Goal: Information Seeking & Learning: Learn about a topic

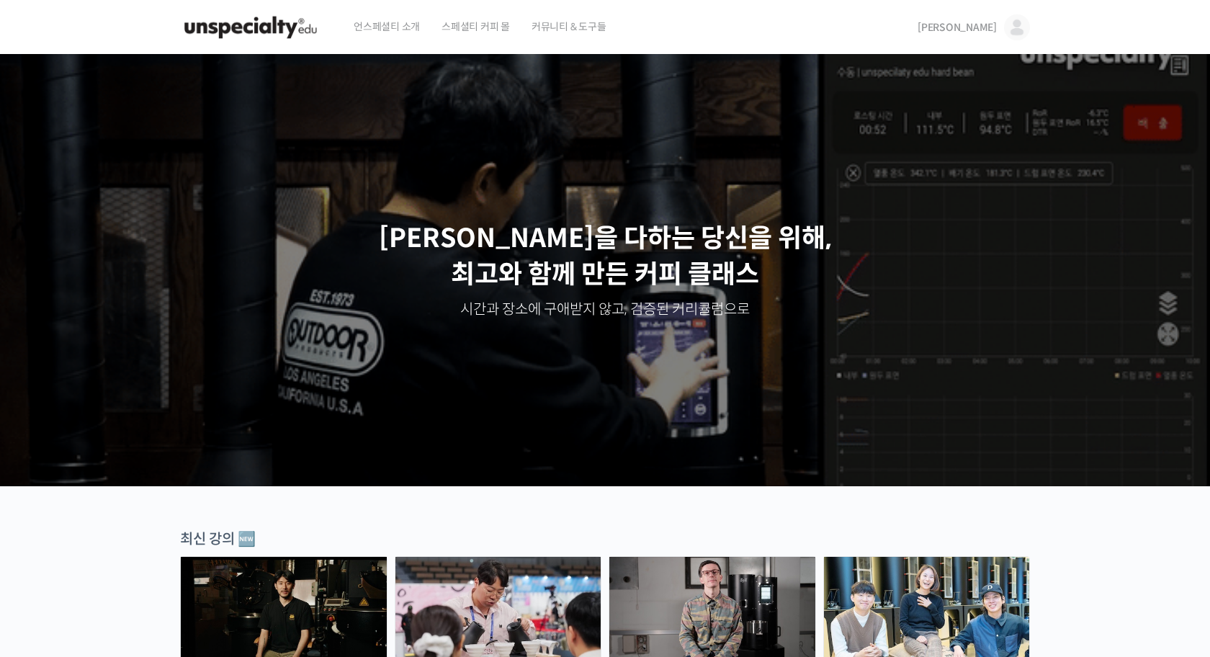
click at [983, 27] on span "[PERSON_NAME]" at bounding box center [957, 27] width 79 height 13
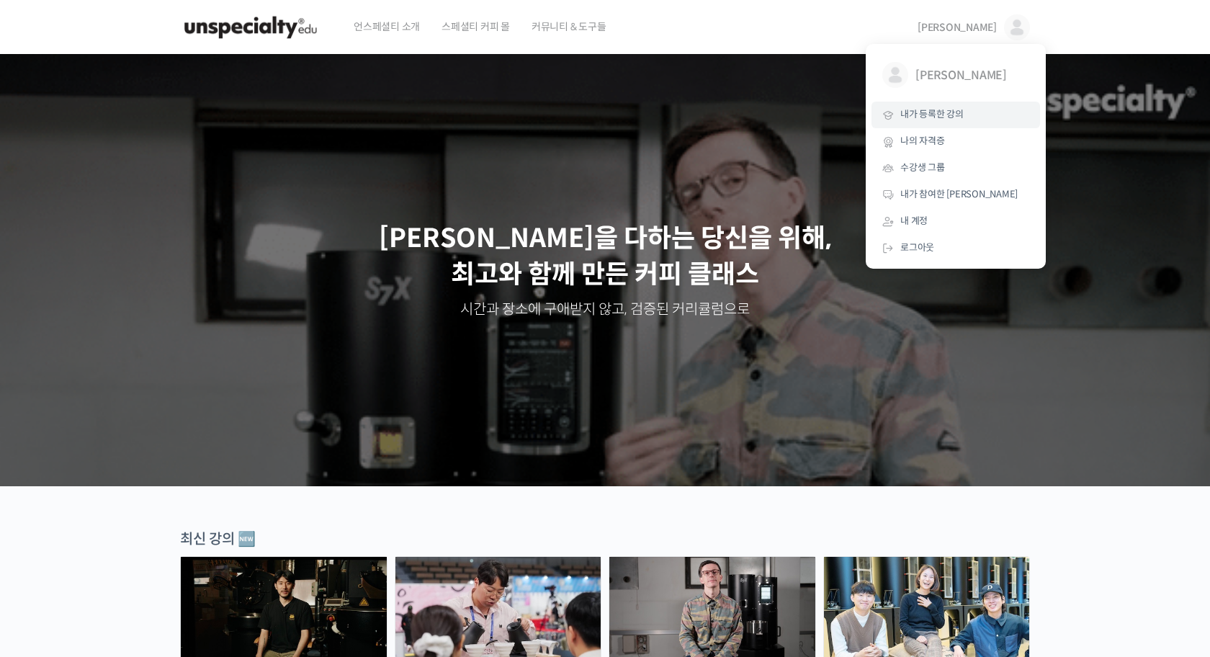
click at [939, 109] on span "내가 등록한 강의" at bounding box center [931, 114] width 63 height 12
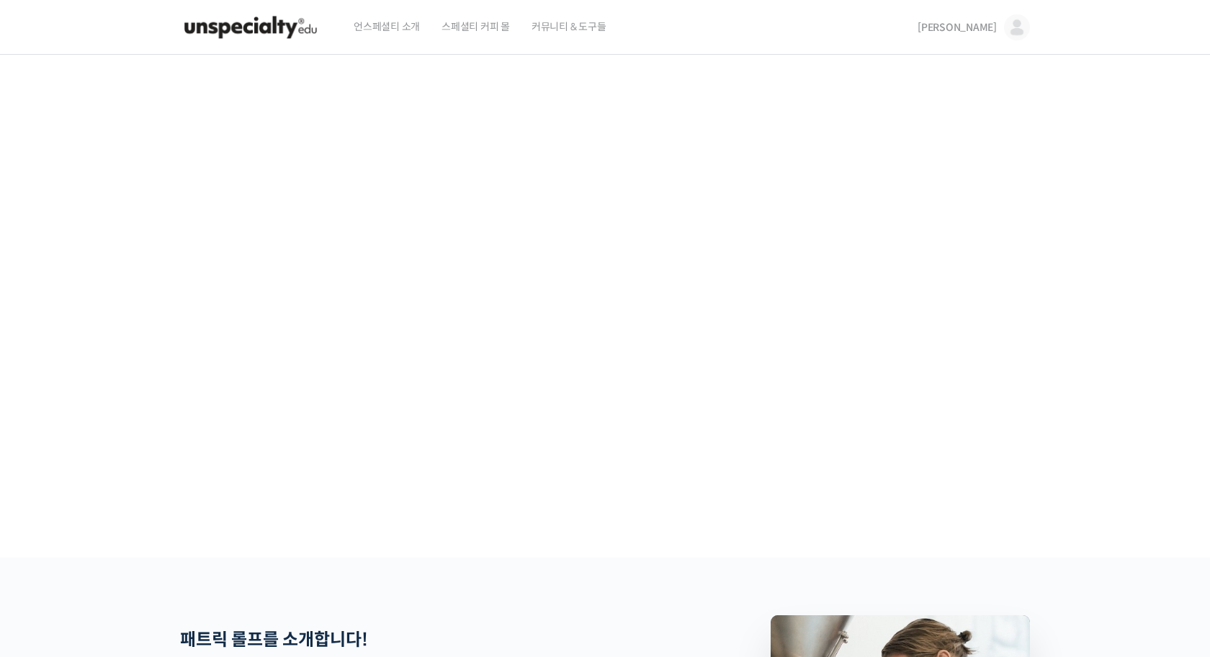
click at [986, 29] on span "[PERSON_NAME]" at bounding box center [957, 27] width 79 height 13
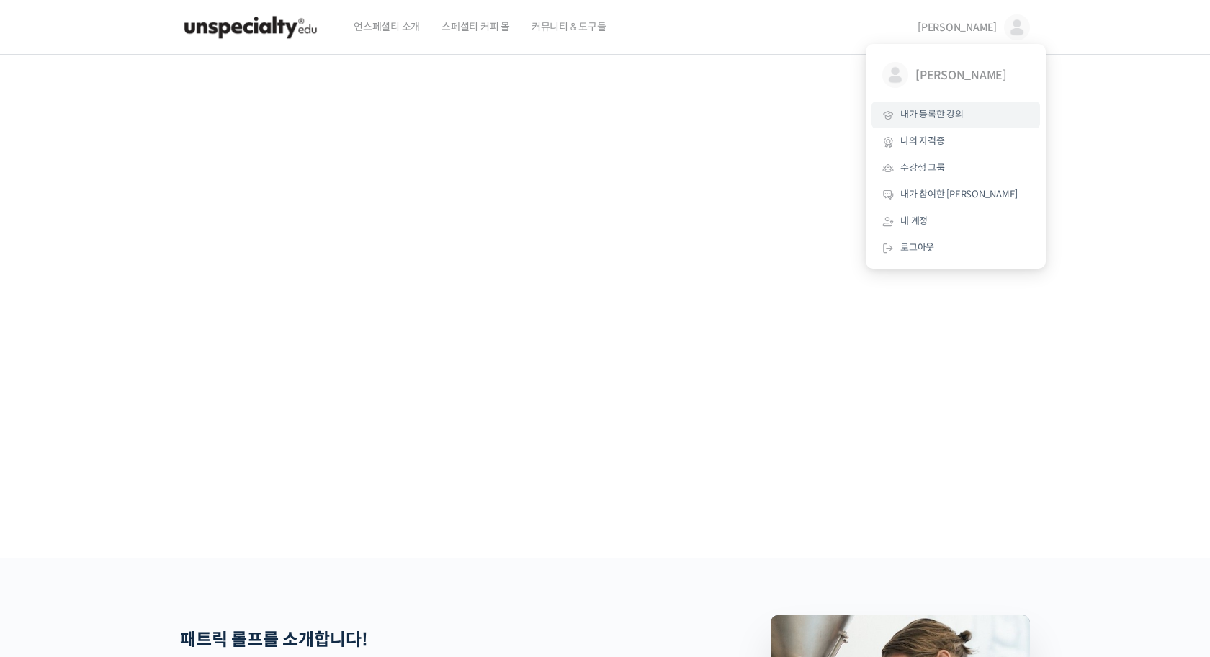
click at [959, 114] on span "내가 등록한 강의" at bounding box center [931, 114] width 63 height 12
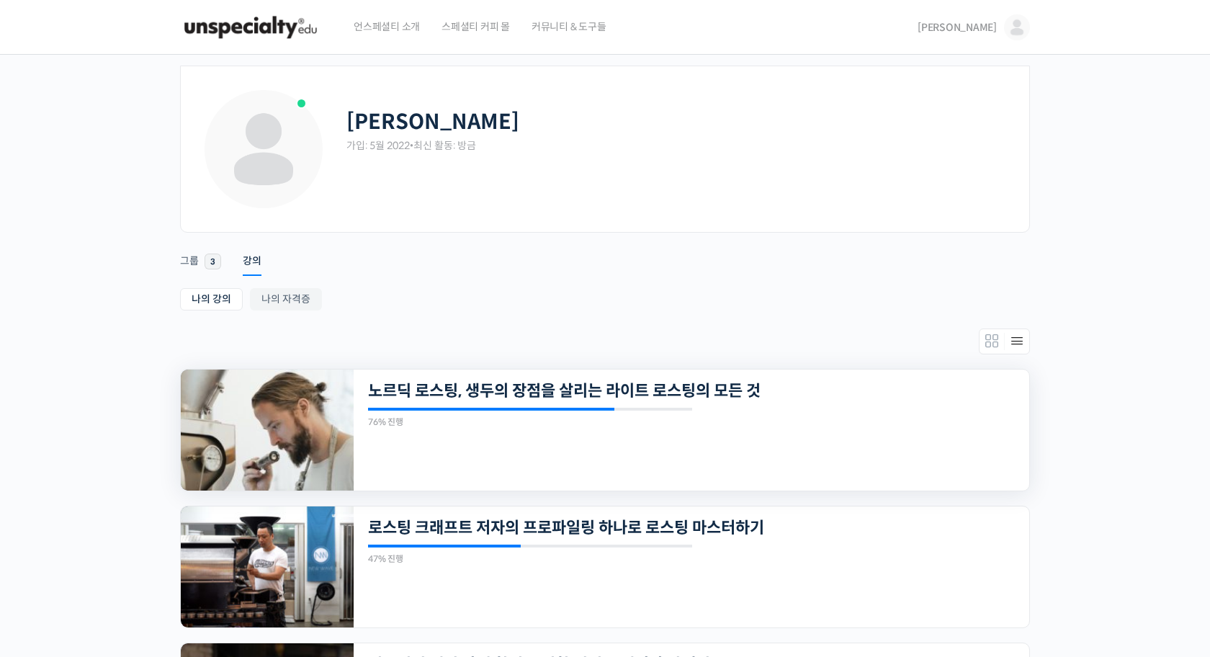
click at [292, 411] on img at bounding box center [267, 430] width 173 height 121
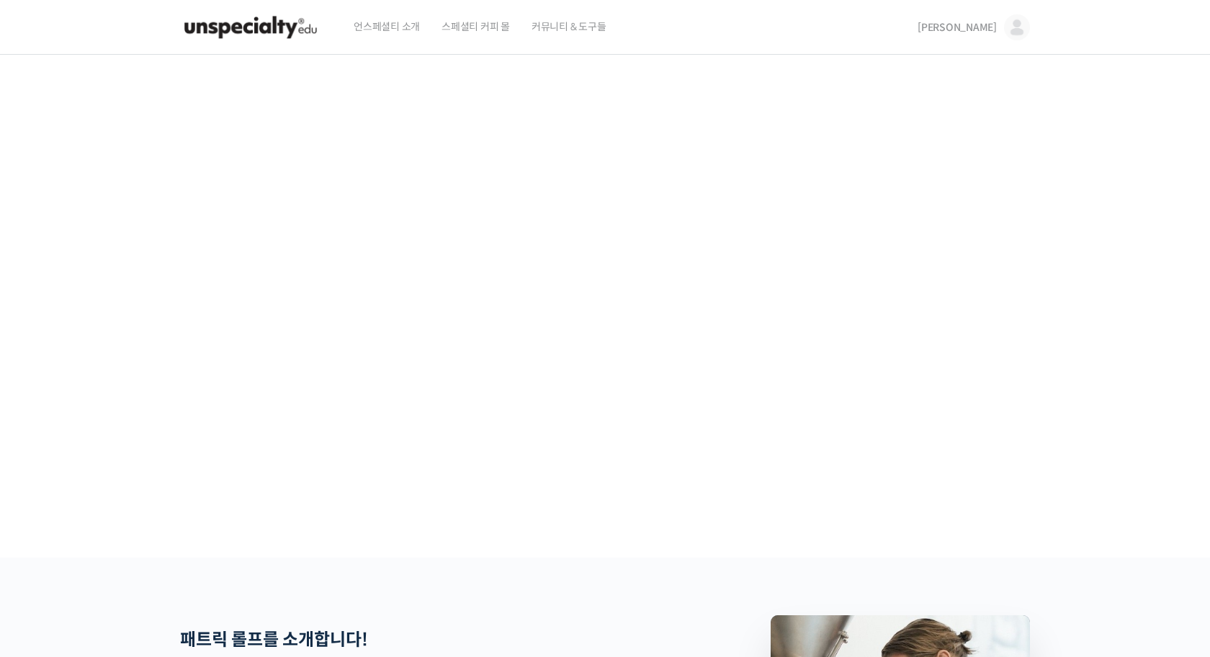
scroll to position [399, 0]
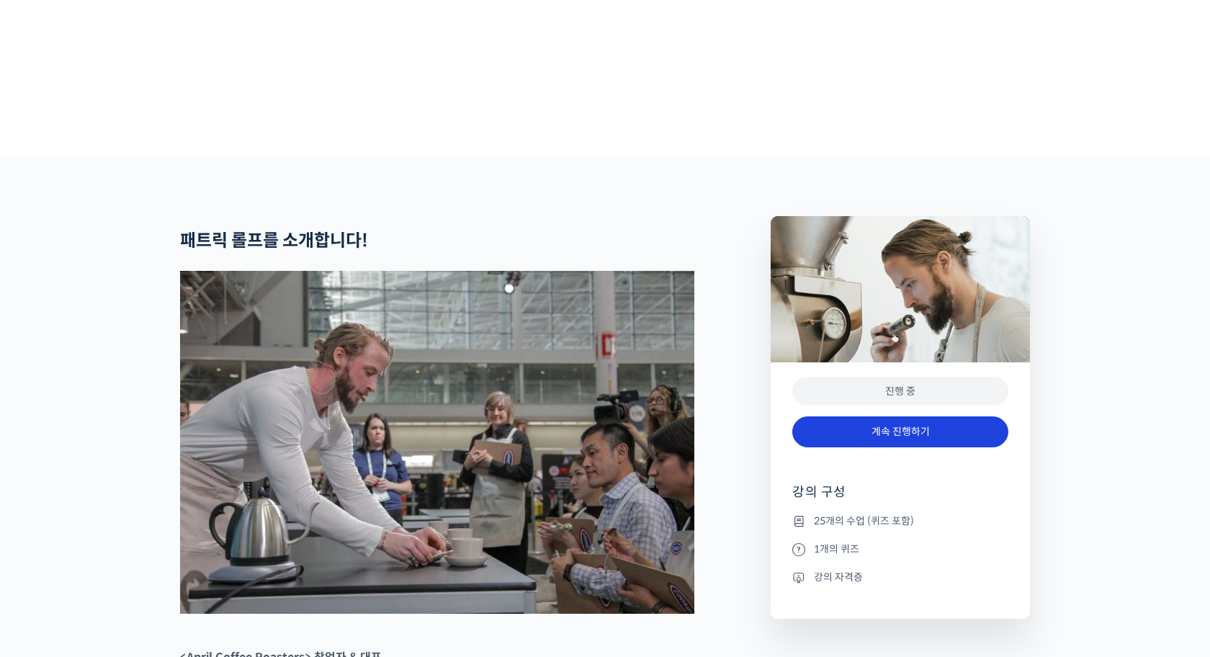
click at [826, 447] on link "계속 진행하기" at bounding box center [900, 431] width 216 height 31
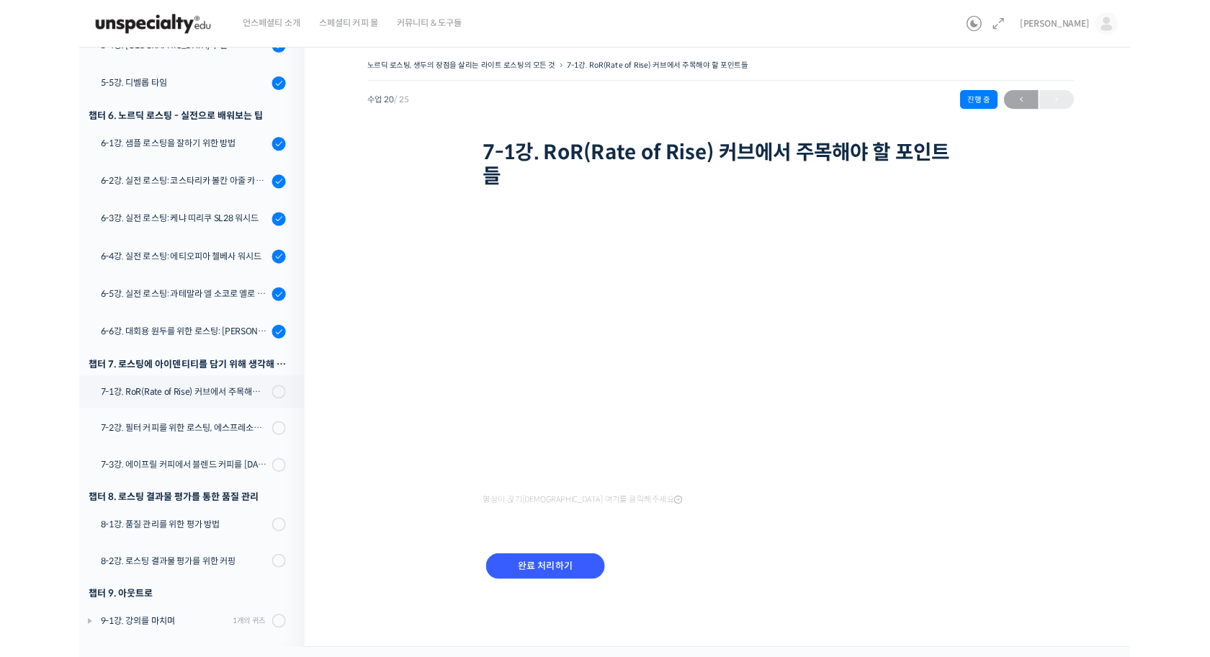
scroll to position [812, 0]
